Goal: Task Accomplishment & Management: Manage account settings

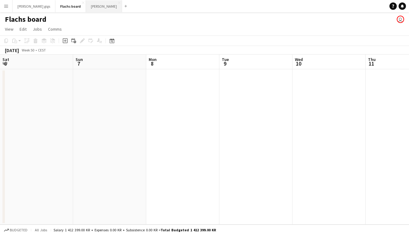
scroll to position [0, 209]
click at [86, 3] on button "Asger Gigs Close" at bounding box center [104, 6] width 36 height 12
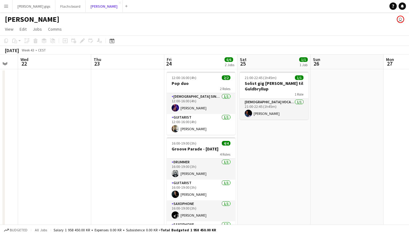
scroll to position [0, 228]
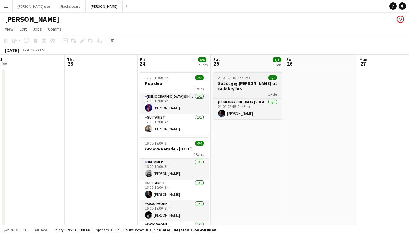
click at [240, 84] on h3 "Solist gig [PERSON_NAME] til Guldbryllup" at bounding box center [247, 86] width 69 height 11
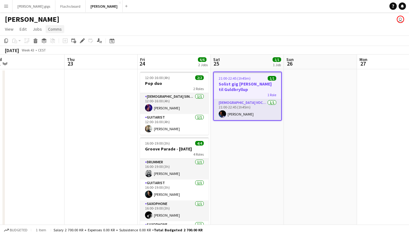
click at [55, 28] on span "Comms" at bounding box center [55, 29] width 14 height 6
click at [61, 52] on link "Create chat" at bounding box center [70, 55] width 51 height 13
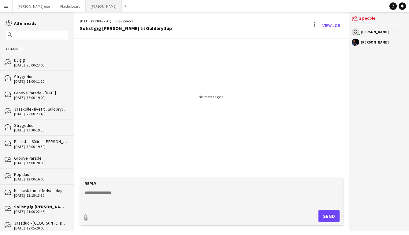
click at [86, 10] on button "Asger Gigs Close" at bounding box center [104, 6] width 36 height 12
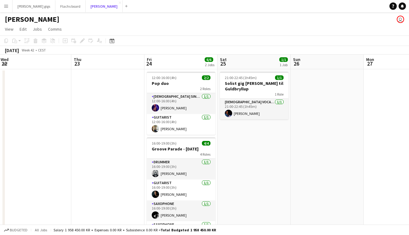
scroll to position [0, 232]
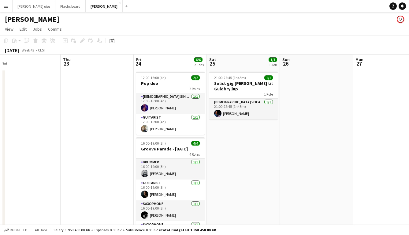
click at [238, 84] on h3 "Solist gig [PERSON_NAME] til Guldbryllup" at bounding box center [243, 86] width 69 height 11
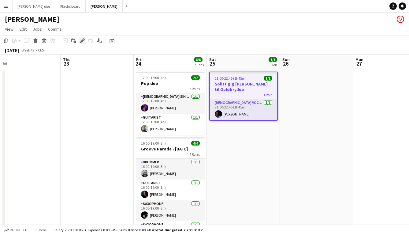
click at [81, 41] on icon at bounding box center [82, 40] width 3 height 3
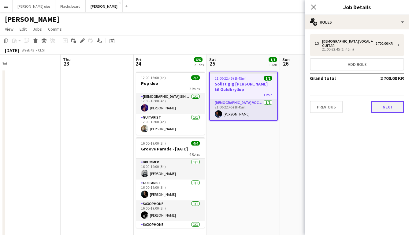
click at [397, 101] on button "Next" at bounding box center [387, 107] width 33 height 12
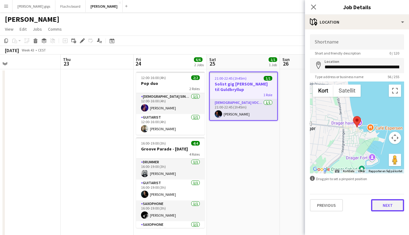
click at [377, 209] on button "Next" at bounding box center [387, 205] width 33 height 12
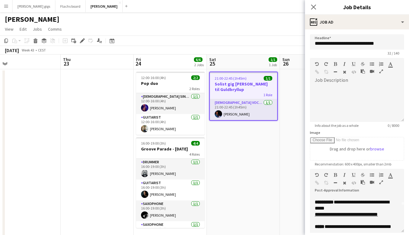
scroll to position [26, 0]
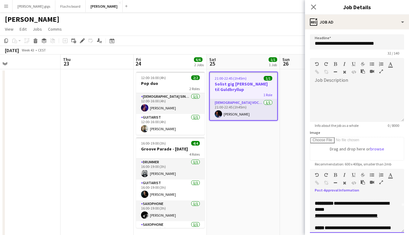
click at [388, 214] on p "**********" at bounding box center [357, 215] width 84 height 6
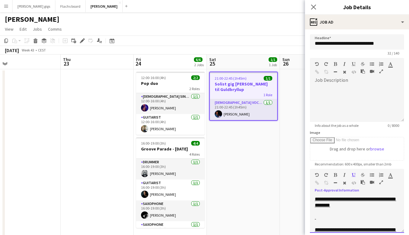
scroll to position [83, 0]
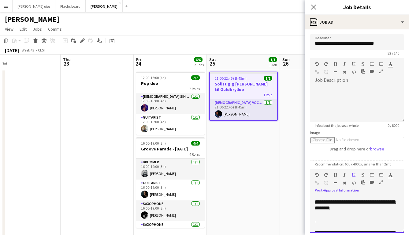
click at [339, 227] on p at bounding box center [357, 226] width 84 height 6
click at [331, 222] on p at bounding box center [357, 220] width 84 height 6
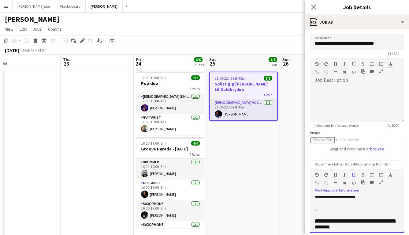
scroll to position [65, 0]
click at [321, 211] on p at bounding box center [357, 214] width 84 height 6
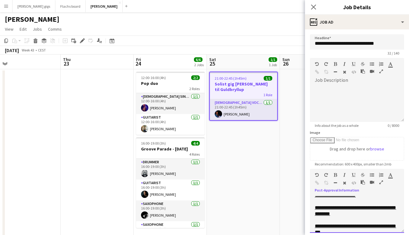
scroll to position [49, 0]
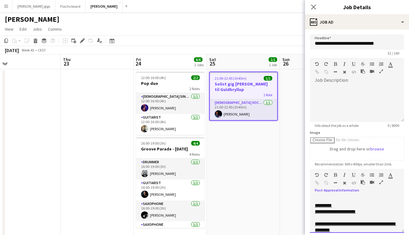
click at [315, 211] on u "**********" at bounding box center [335, 211] width 41 height 5
click at [315, 219] on p at bounding box center [357, 218] width 84 height 6
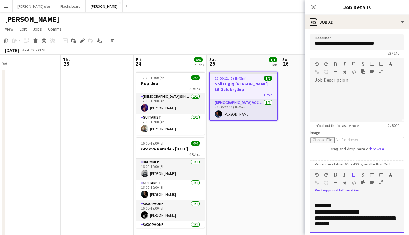
click at [315, 220] on u "**********" at bounding box center [355, 220] width 81 height 11
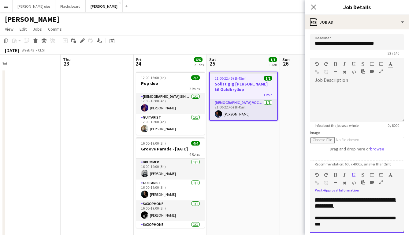
scroll to position [70, 0]
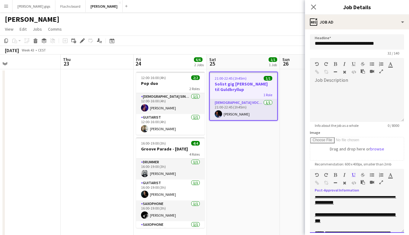
click at [317, 210] on p at bounding box center [357, 208] width 84 height 6
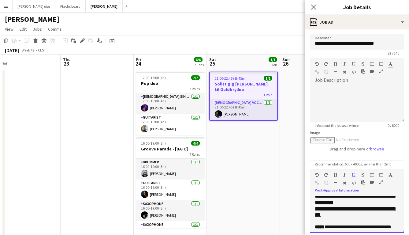
click at [313, 209] on div "**********" at bounding box center [357, 214] width 94 height 37
click at [262, 193] on app-date-cell "21:00-22:45 (1h45m) 1/1 Solist gig Karl til Guldbryllup 1 Role Male Vocal + Gui…" at bounding box center [243, 154] width 73 height 171
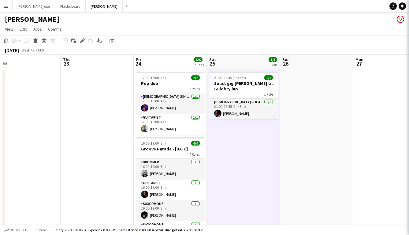
scroll to position [0, 232]
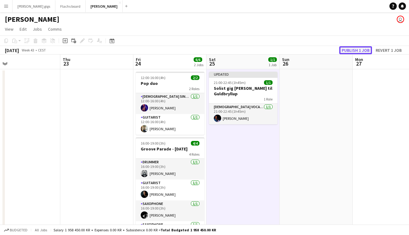
click at [352, 48] on button "Publish 1 job" at bounding box center [355, 50] width 33 height 8
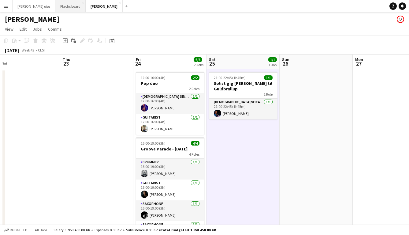
click at [58, 5] on button "Flachs board Close" at bounding box center [70, 6] width 30 height 12
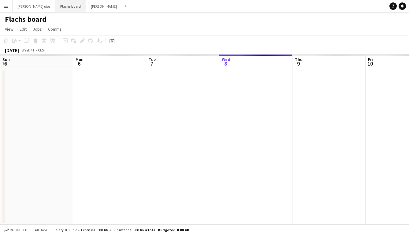
scroll to position [0, 146]
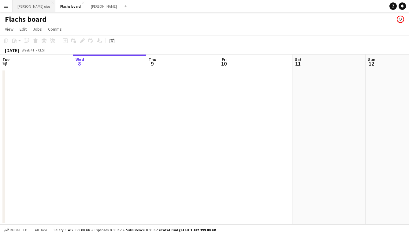
click at [22, 9] on button "Hedvig's gigs Close" at bounding box center [34, 6] width 43 height 12
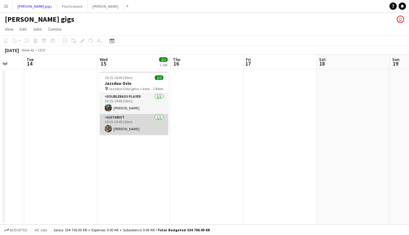
scroll to position [0, 195]
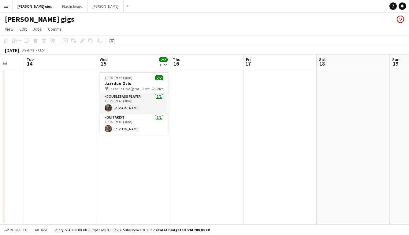
click at [5, 5] on app-icon "Menu" at bounding box center [6, 6] width 5 height 5
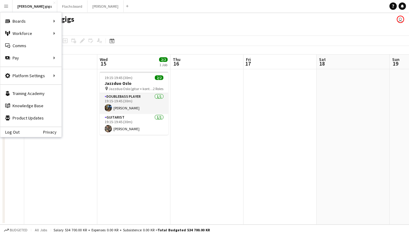
click at [69, 32] on app-page-menu "View Day view expanded Day view collapsed Month view Date picker Jump to today …" at bounding box center [204, 30] width 409 height 12
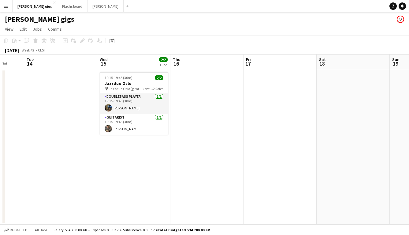
click at [5, 9] on button "Menu" at bounding box center [6, 6] width 12 height 12
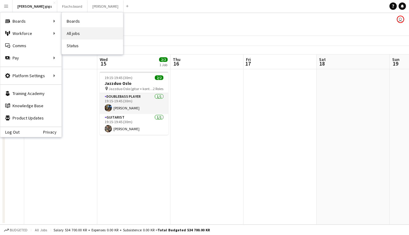
click at [96, 36] on link "All jobs" at bounding box center [92, 33] width 61 height 12
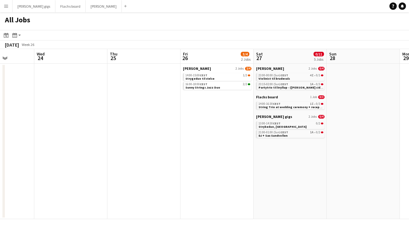
scroll to position [0, 259]
click at [269, 86] on span "Partytrio til bryllup - ([PERSON_NAME] sidste bekræftelse)" at bounding box center [301, 87] width 86 height 4
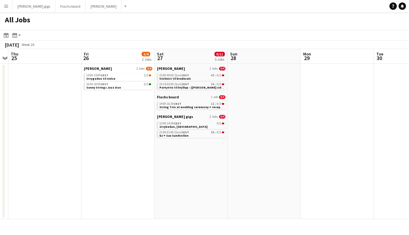
scroll to position [0, 139]
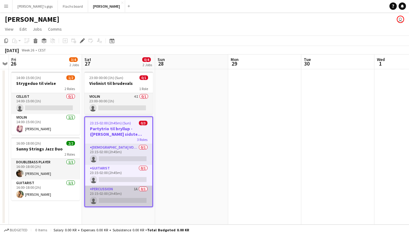
click at [117, 197] on app-card-role "Percussion 1A 0/1 23:15-02:00 (2h45m) single-neutral-actions" at bounding box center [118, 196] width 67 height 21
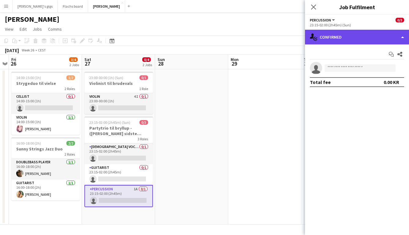
click at [351, 43] on div "single-neutral-actions-check-2 Confirmed" at bounding box center [357, 37] width 104 height 15
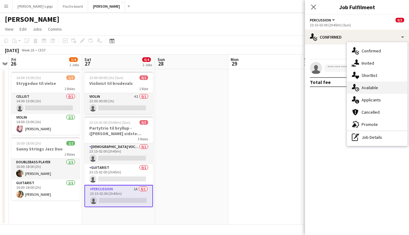
click at [379, 88] on div "single-neutral-actions-upload Available" at bounding box center [377, 87] width 61 height 12
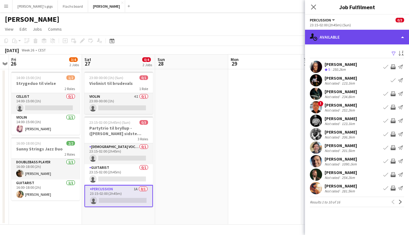
click at [349, 36] on div "single-neutral-actions-upload Available" at bounding box center [357, 37] width 104 height 15
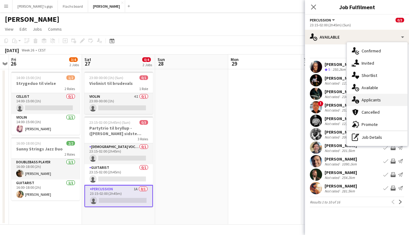
click at [372, 102] on span "Applicants" at bounding box center [371, 100] width 19 height 6
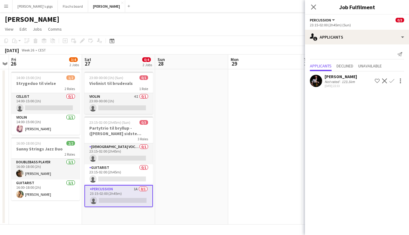
click at [336, 83] on div "Not rated" at bounding box center [333, 81] width 16 height 5
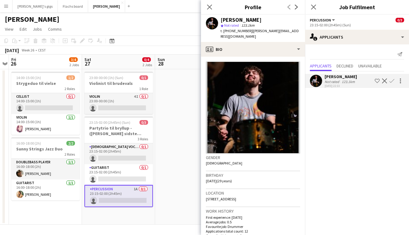
click at [189, 177] on app-date-cell at bounding box center [191, 146] width 73 height 155
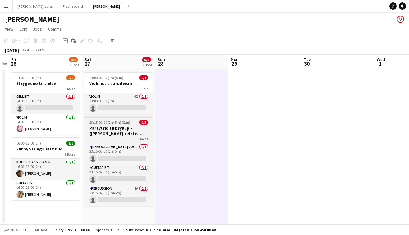
click at [113, 126] on h3 "Partytrio til bryllup - ([PERSON_NAME] sidste bekræftelse)" at bounding box center [118, 130] width 69 height 11
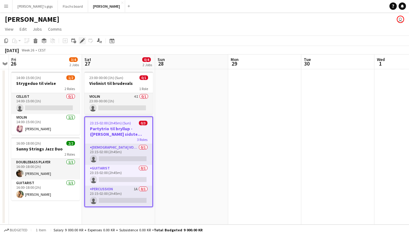
click at [84, 41] on icon "Edit" at bounding box center [82, 40] width 5 height 5
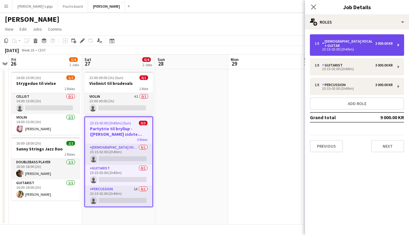
click at [335, 48] on div "23:15-02:00 (2h45m)" at bounding box center [354, 49] width 78 height 3
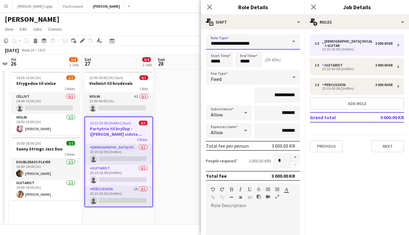
click at [250, 48] on input "**********" at bounding box center [253, 41] width 94 height 15
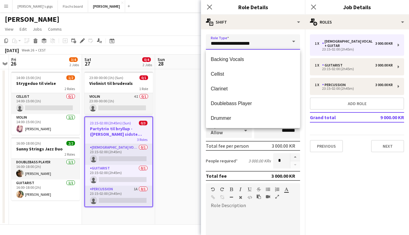
click at [250, 48] on input "**********" at bounding box center [253, 41] width 94 height 15
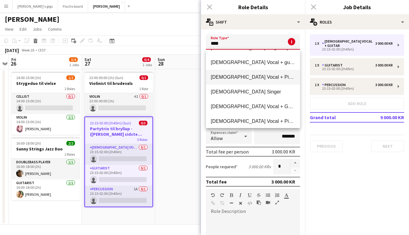
scroll to position [29, 0]
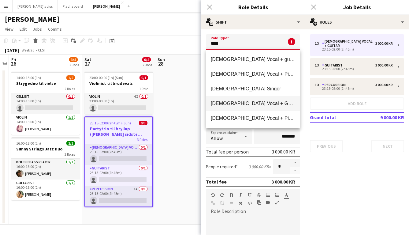
click at [236, 107] on mat-option "[DEMOGRAPHIC_DATA] Vocal + Guitar" at bounding box center [253, 103] width 94 height 15
type input "**********"
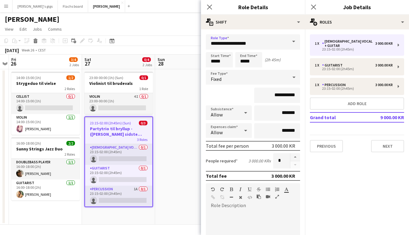
click at [167, 138] on app-date-cell at bounding box center [191, 146] width 73 height 155
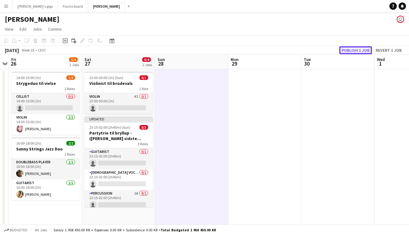
click at [344, 49] on button "Publish 1 job" at bounding box center [355, 50] width 33 height 8
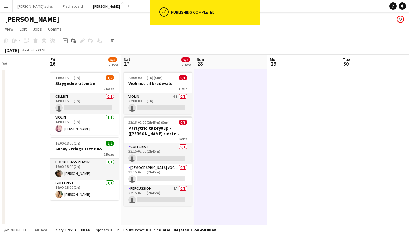
scroll to position [0, 168]
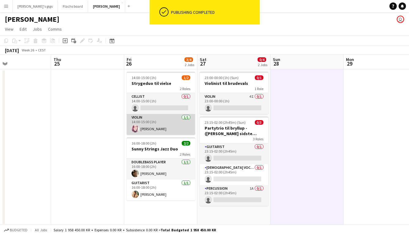
click at [157, 126] on app-card-role "Violin [DATE] 14:00-15:00 (1h) [PERSON_NAME]" at bounding box center [161, 124] width 69 height 21
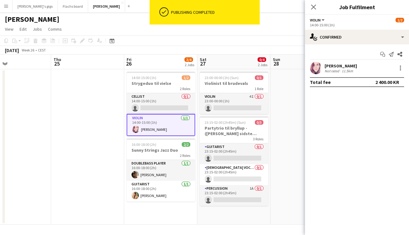
click at [84, 139] on app-date-cell at bounding box center [87, 146] width 73 height 155
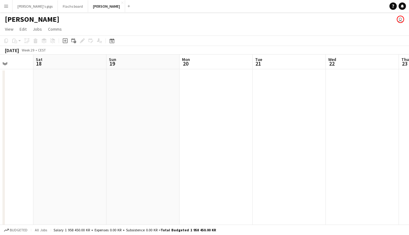
scroll to position [0, 179]
click at [4, 7] on app-icon "Menu" at bounding box center [6, 6] width 5 height 5
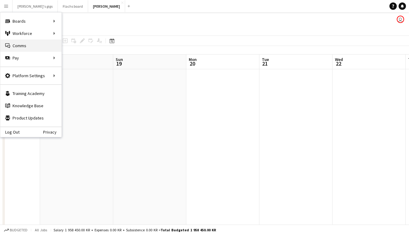
click at [28, 45] on link "Comms Comms" at bounding box center [30, 45] width 61 height 12
